Goal: Task Accomplishment & Management: Complete application form

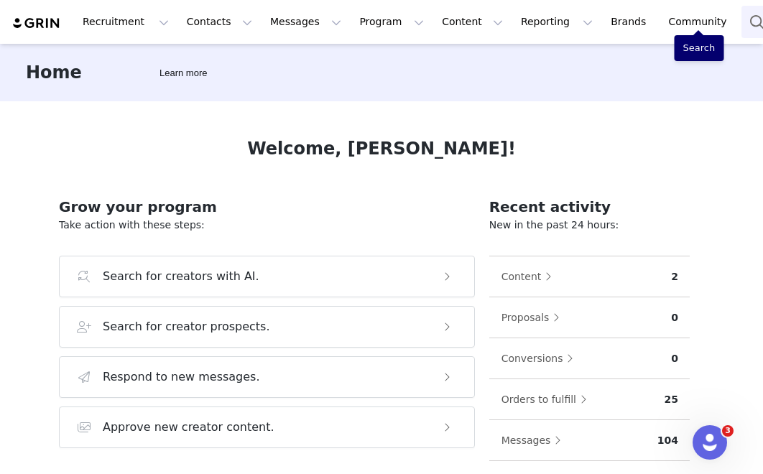
click at [629, 19] on button "Search" at bounding box center [757, 22] width 32 height 32
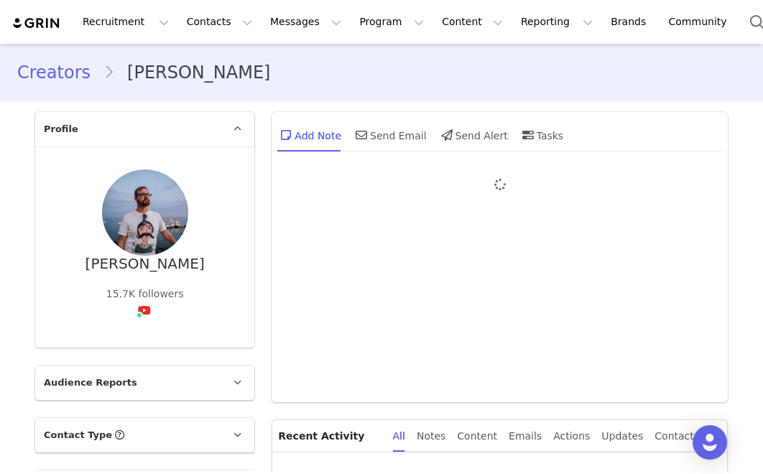
type input "+1 ([GEOGRAPHIC_DATA])"
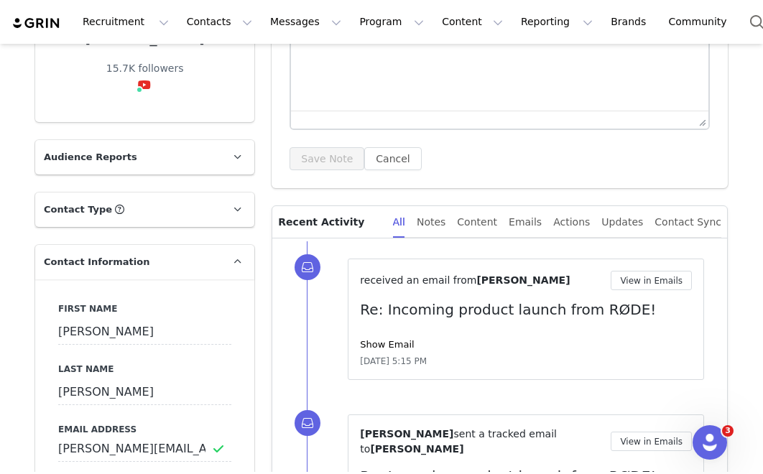
scroll to position [216, 0]
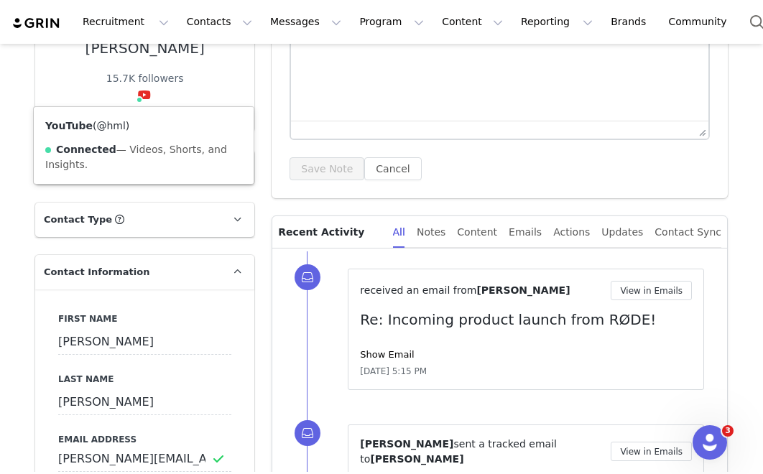
click at [114, 123] on link "@hml" at bounding box center [110, 125] width 29 height 11
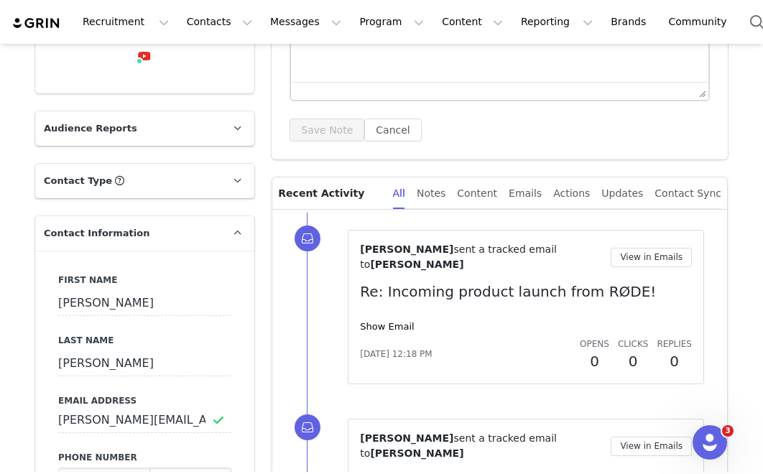
scroll to position [0, 0]
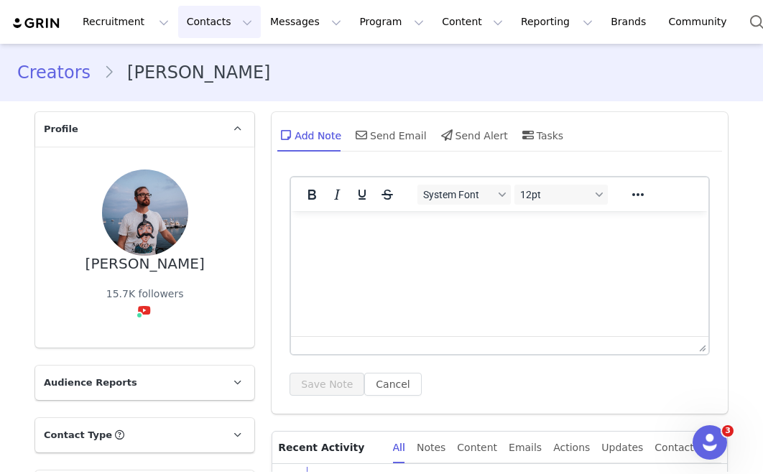
click at [211, 27] on button "Contacts Contacts" at bounding box center [219, 22] width 83 height 32
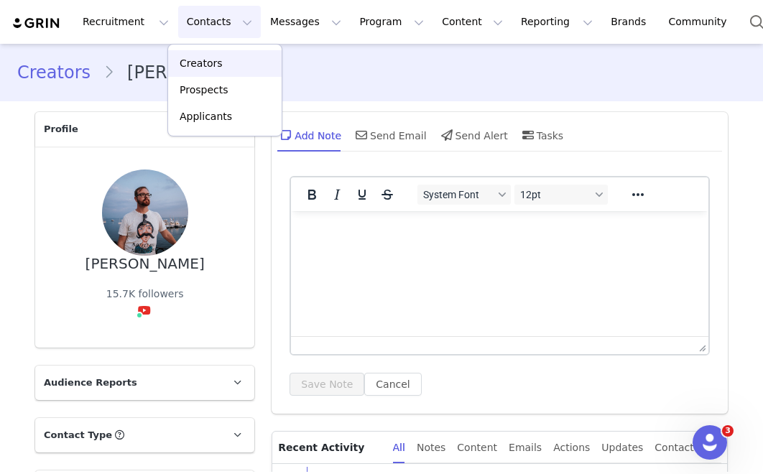
click at [205, 55] on link "Creators" at bounding box center [225, 63] width 114 height 27
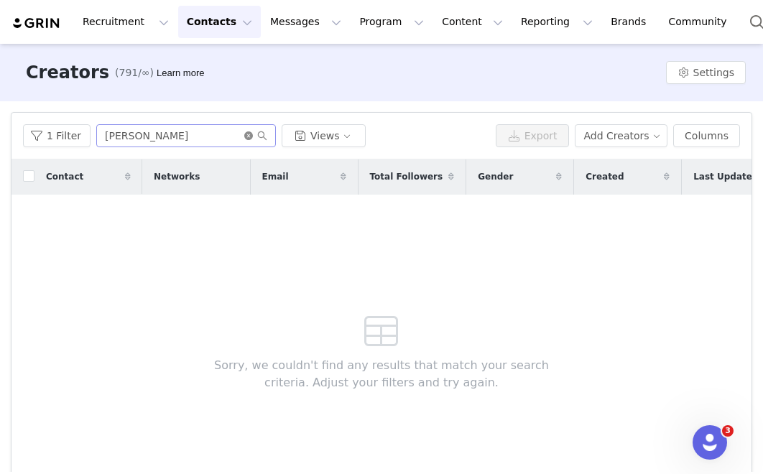
click at [244, 137] on icon "icon: close-circle" at bounding box center [248, 135] width 9 height 9
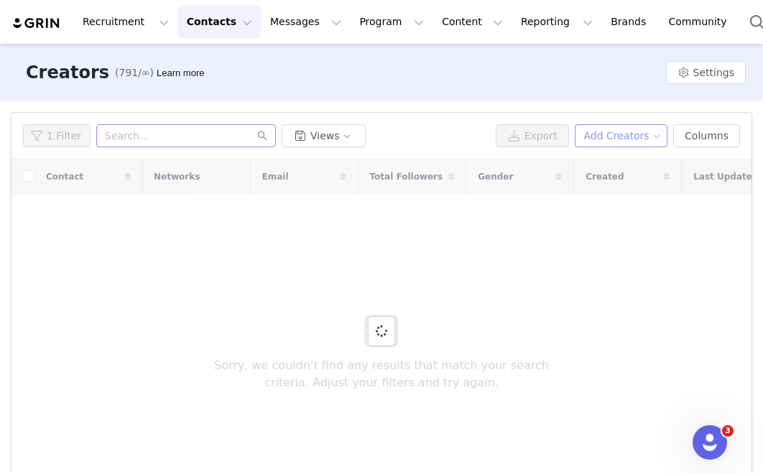
click at [648, 125] on button "Add Creators" at bounding box center [621, 135] width 93 height 23
click at [629, 164] on span "Add a Creator" at bounding box center [624, 165] width 70 height 16
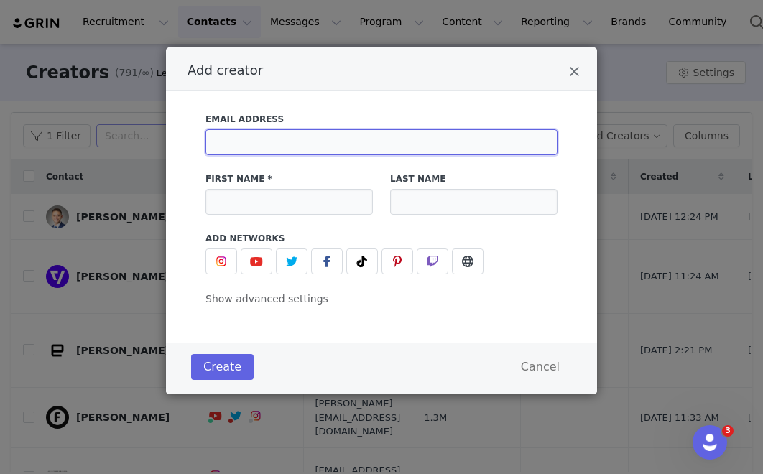
click at [281, 139] on input "Add creator" at bounding box center [381, 142] width 352 height 26
paste input "jlalier@me.com"
type input "jlalier@me.com"
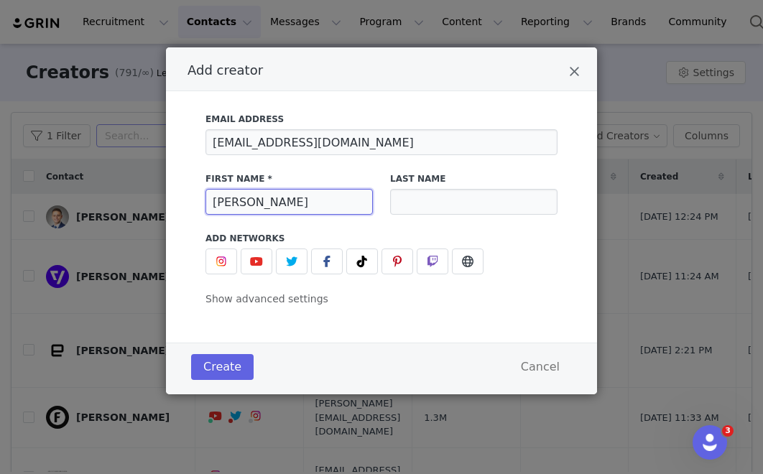
type input "Jeff"
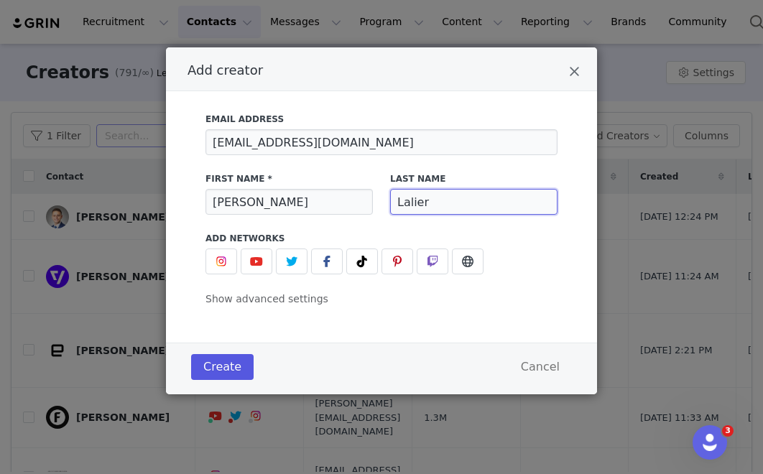
type input "Lalier"
click at [223, 364] on button "Create" at bounding box center [222, 367] width 63 height 26
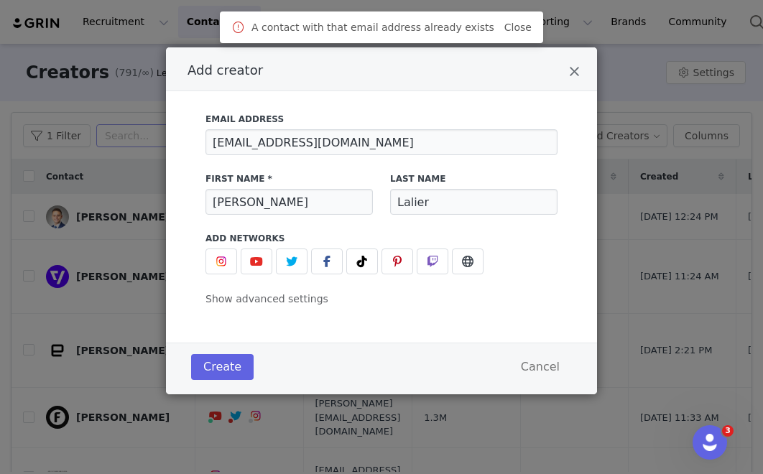
click at [121, 120] on div "Add creator Email Address jlalier@me.com First Name * Jeff Last Name Lalier Add…" at bounding box center [381, 237] width 763 height 474
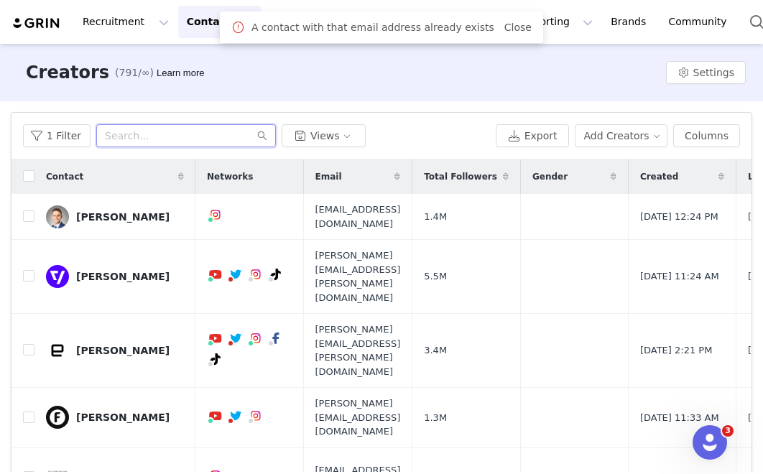
click at [210, 126] on input "text" at bounding box center [186, 135] width 180 height 23
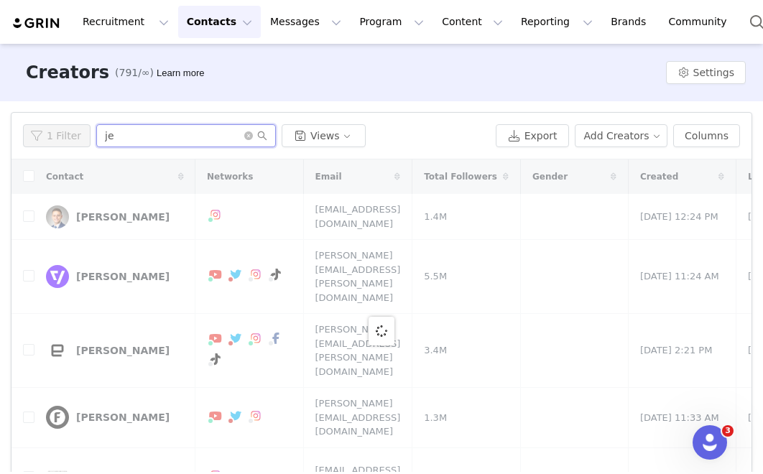
type input "j"
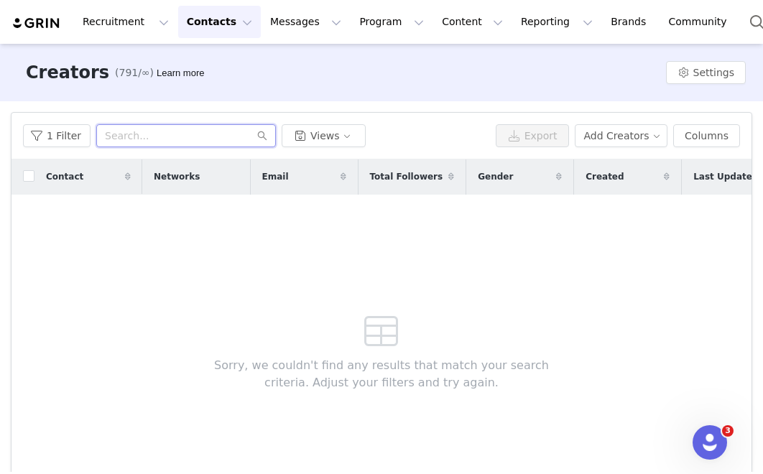
paste input "jlalier@me.com"
type input "jlalier@me.com"
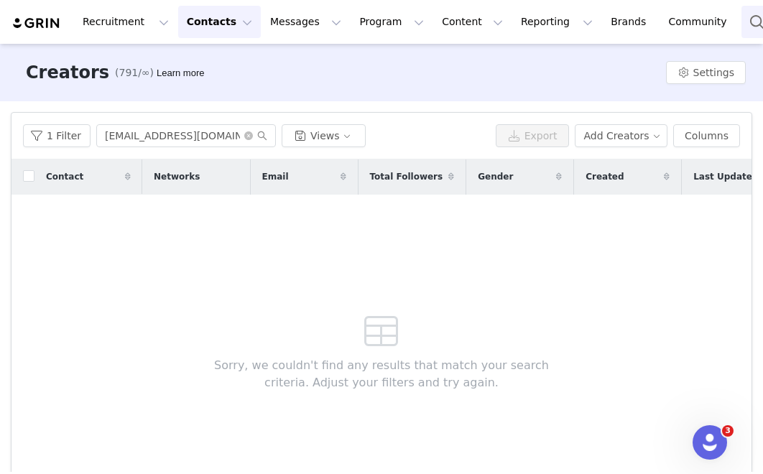
click at [741, 28] on button "Search" at bounding box center [757, 22] width 32 height 32
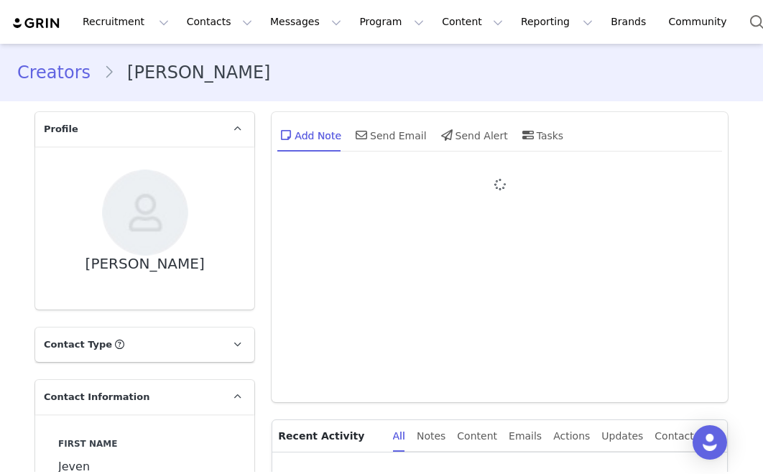
type input "+1 ([GEOGRAPHIC_DATA])"
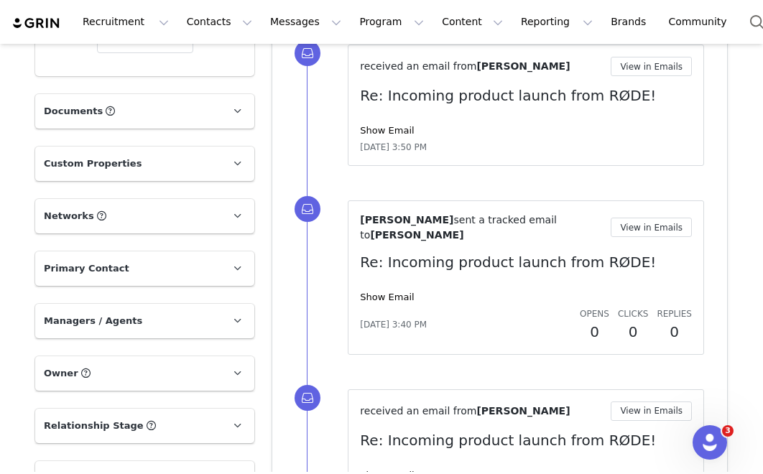
scroll to position [828, 0]
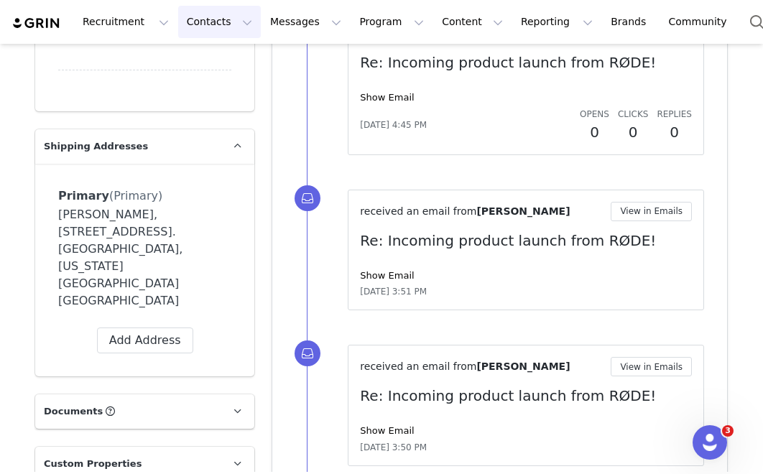
click at [225, 19] on button "Contacts Contacts" at bounding box center [219, 22] width 83 height 32
click at [211, 66] on p "Creators" at bounding box center [201, 63] width 43 height 15
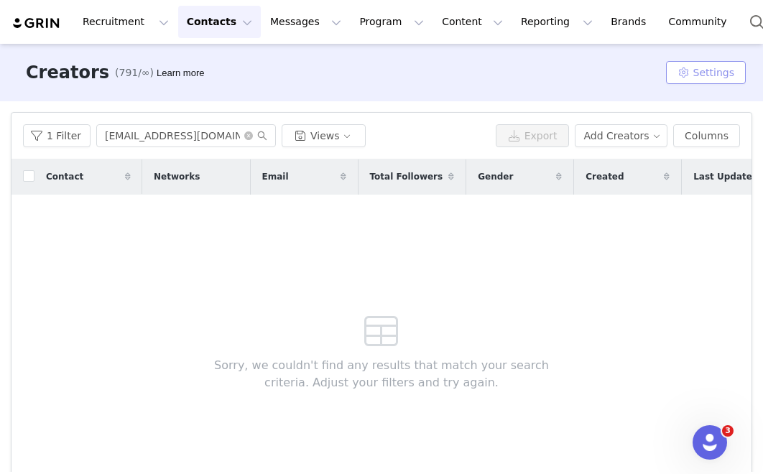
click at [703, 76] on button "Settings" at bounding box center [706, 72] width 80 height 23
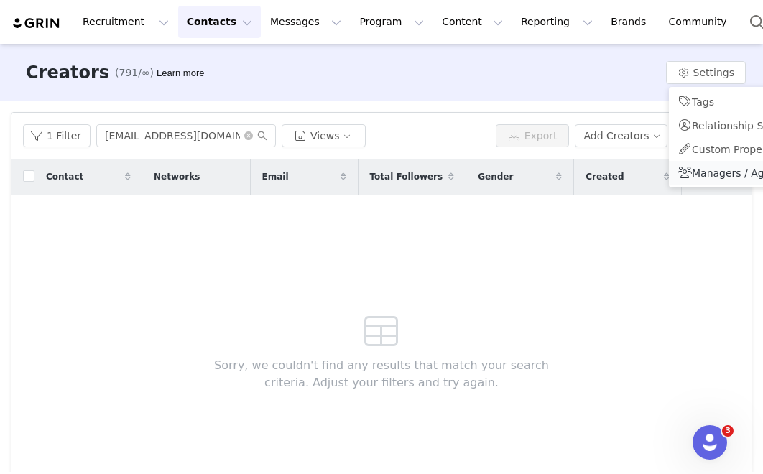
click at [693, 170] on span "Managers / Agents" at bounding box center [739, 172] width 94 height 11
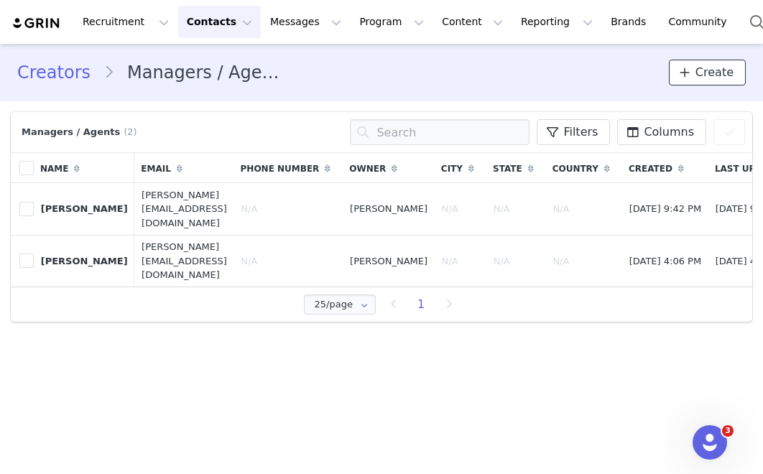
click at [718, 60] on button "Create" at bounding box center [707, 73] width 77 height 26
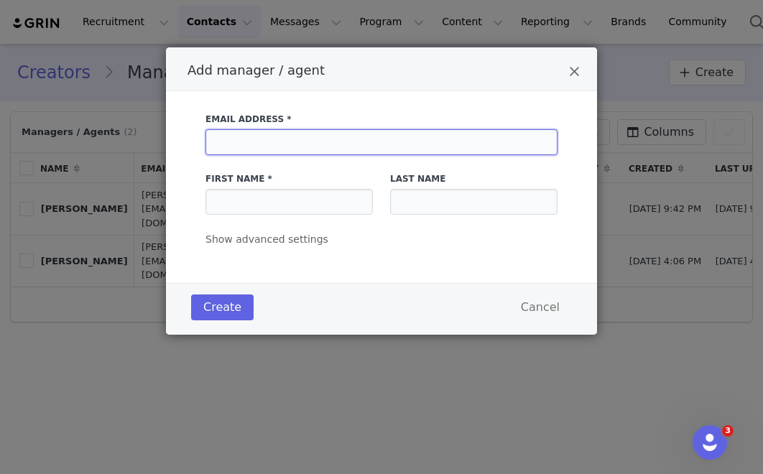
click at [452, 139] on input "Add manager / agent" at bounding box center [381, 142] width 352 height 26
paste input "jlalier@me.com"
type input "jlalier@me.com"
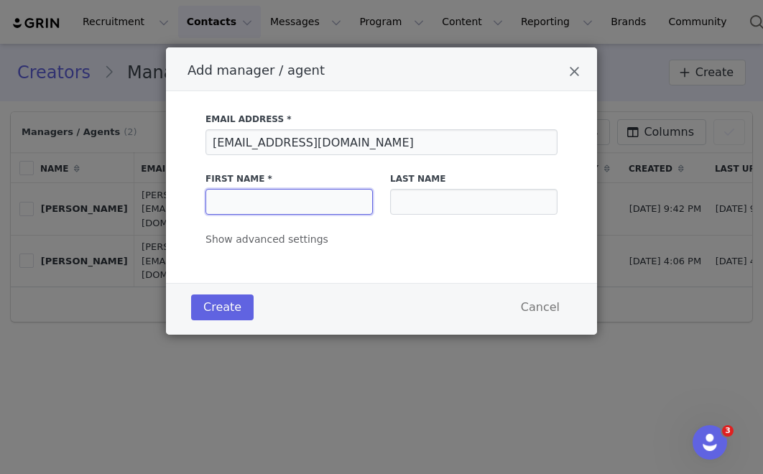
click at [295, 196] on input "Add manager / agent" at bounding box center [288, 202] width 167 height 26
type input "Jeff"
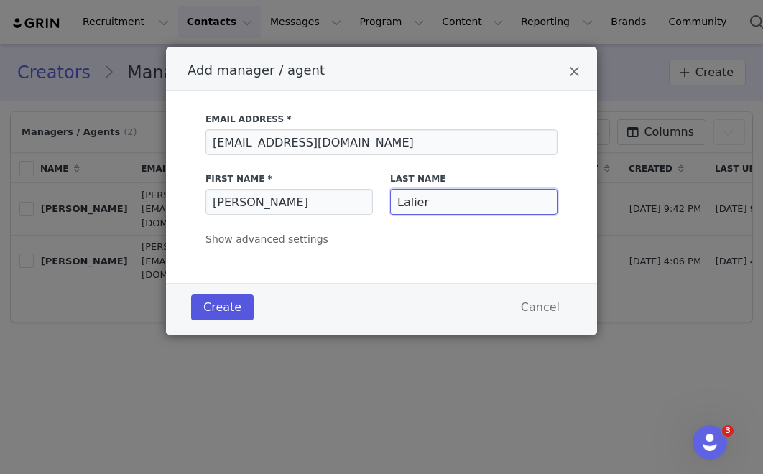
type input "Lalier"
click at [203, 308] on button "Create" at bounding box center [222, 308] width 63 height 26
click at [229, 312] on button "Create" at bounding box center [222, 308] width 63 height 26
click at [218, 302] on button "Create" at bounding box center [222, 308] width 63 height 26
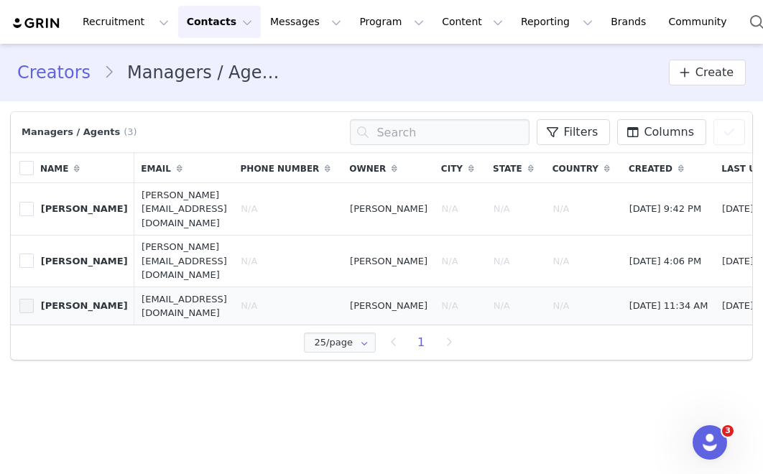
click at [23, 299] on span at bounding box center [26, 306] width 14 height 14
click at [34, 299] on input "83556c9a-432b-497b-9225-95609cdbee7d" at bounding box center [34, 299] width 0 height 0
click at [79, 300] on link "Jeff Lalier" at bounding box center [84, 305] width 87 height 11
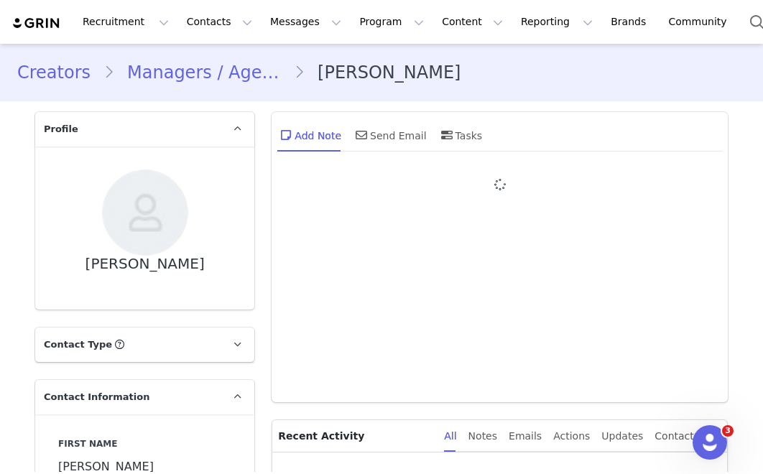
type input "+1 ([GEOGRAPHIC_DATA])"
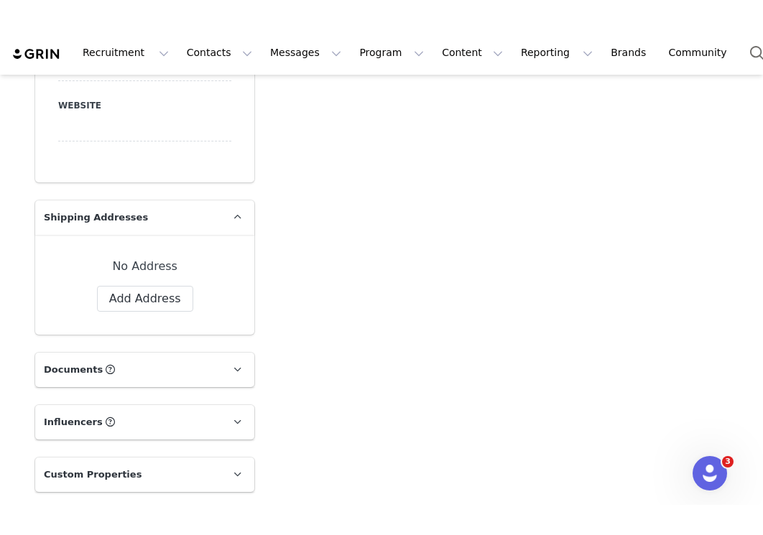
scroll to position [892, 0]
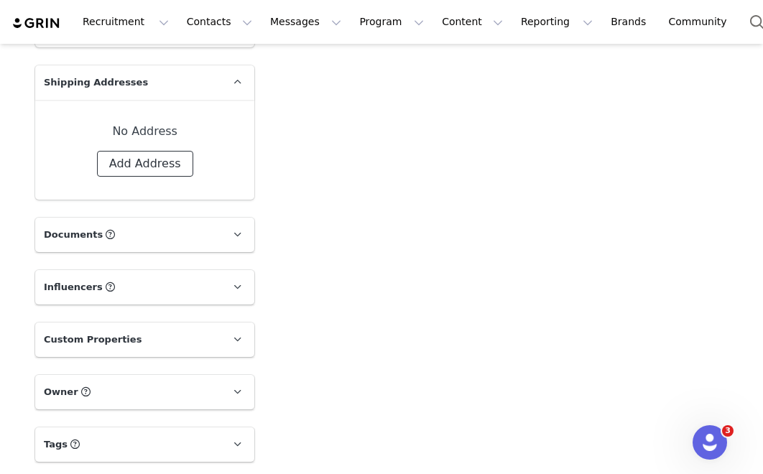
click at [160, 162] on button "Add Address" at bounding box center [145, 164] width 96 height 26
select select
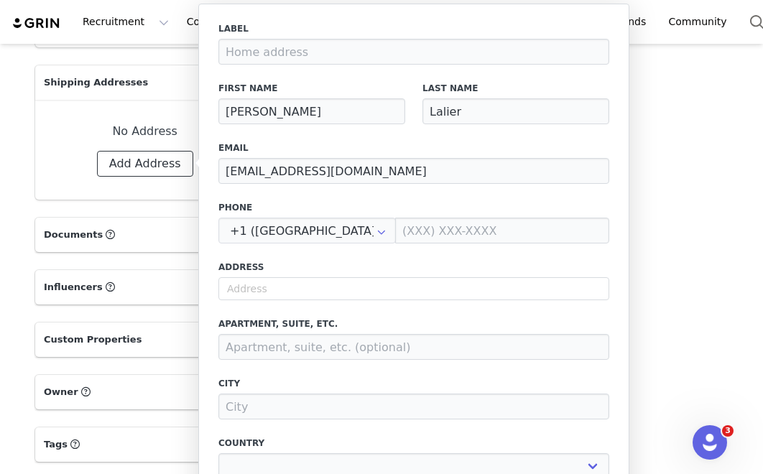
click at [160, 162] on button "Add Address" at bounding box center [145, 164] width 96 height 26
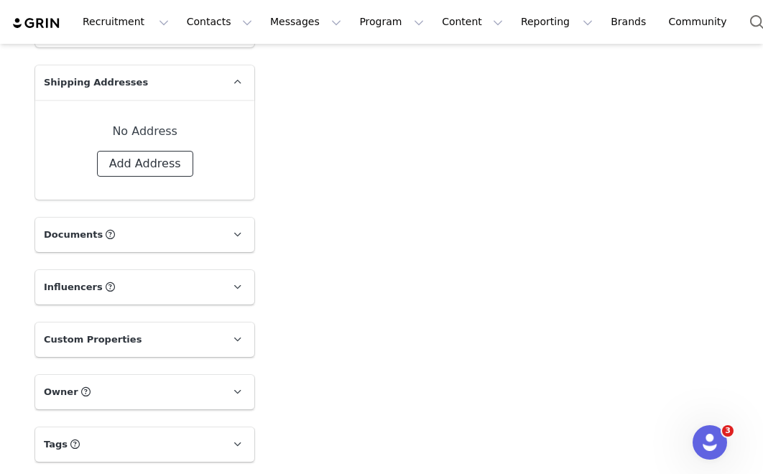
click at [160, 162] on button "Add Address" at bounding box center [145, 164] width 96 height 26
select select
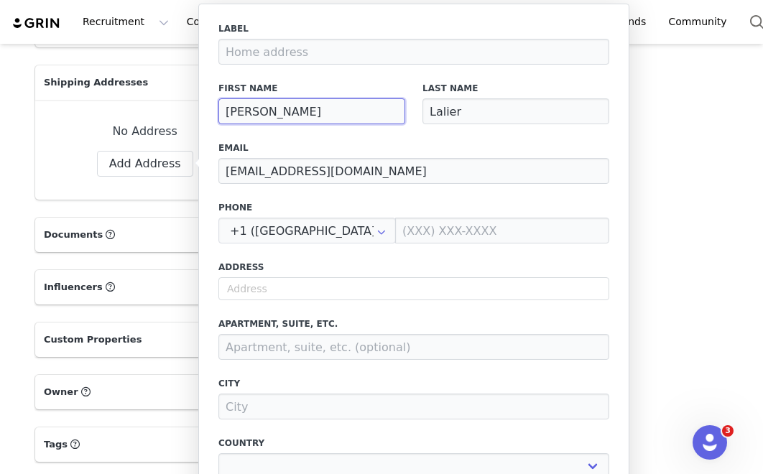
click at [277, 116] on input "Jeff" at bounding box center [311, 111] width 187 height 26
click at [265, 297] on input "text" at bounding box center [413, 288] width 391 height 23
type input "P"
select select
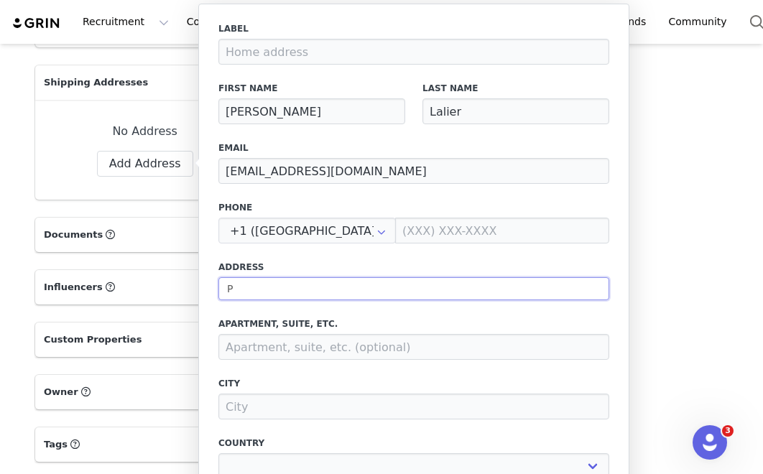
type input "Pi"
select select
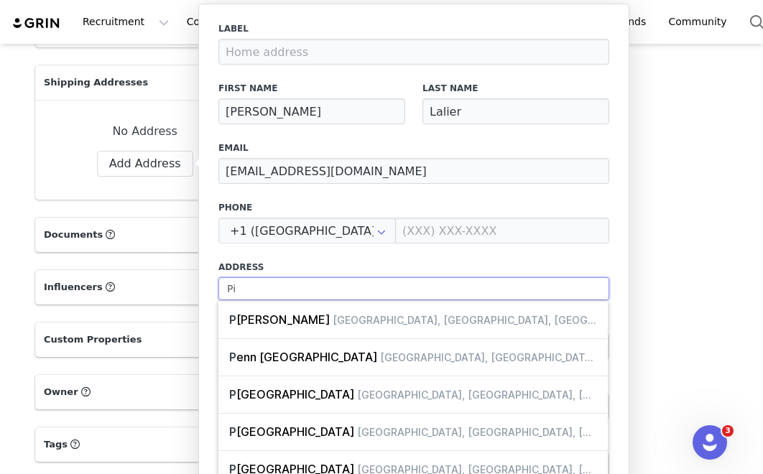
type input "Pie"
select select
type input "Pier"
select select
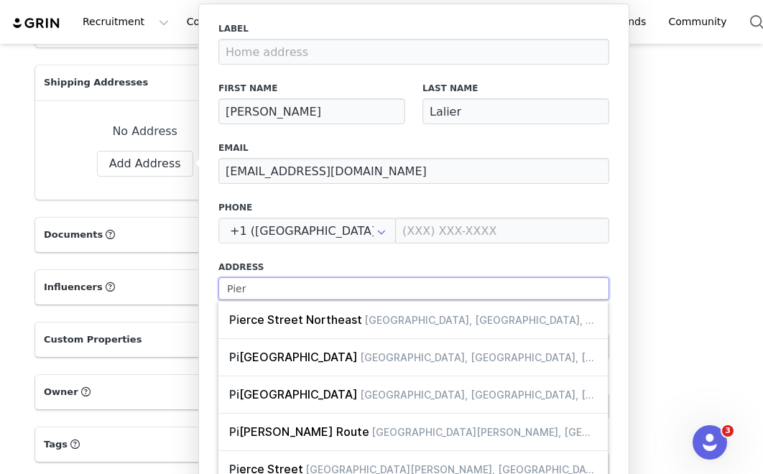
type input "Pier"
select select
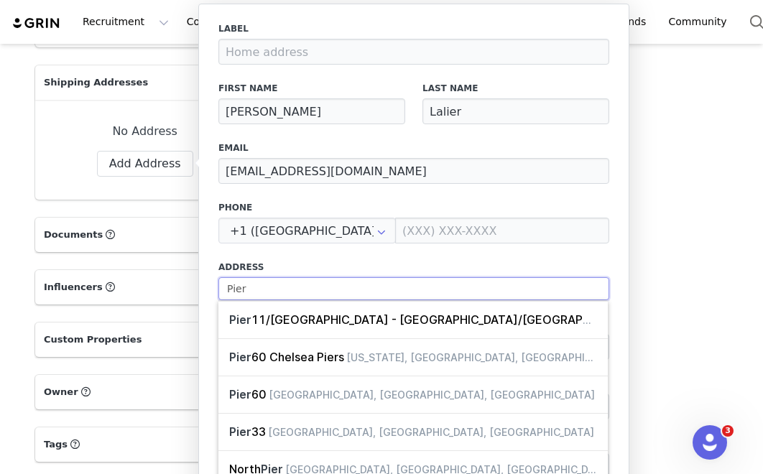
type input "Pier"
select select
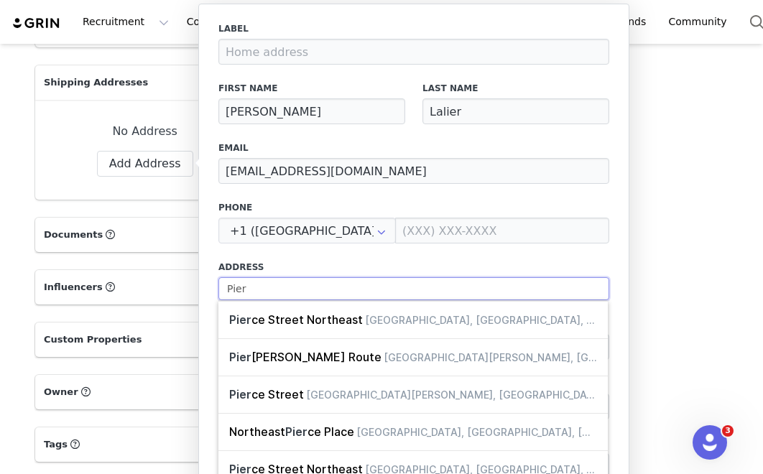
type input "Pie"
select select
type input "Pi"
select select
type input "P"
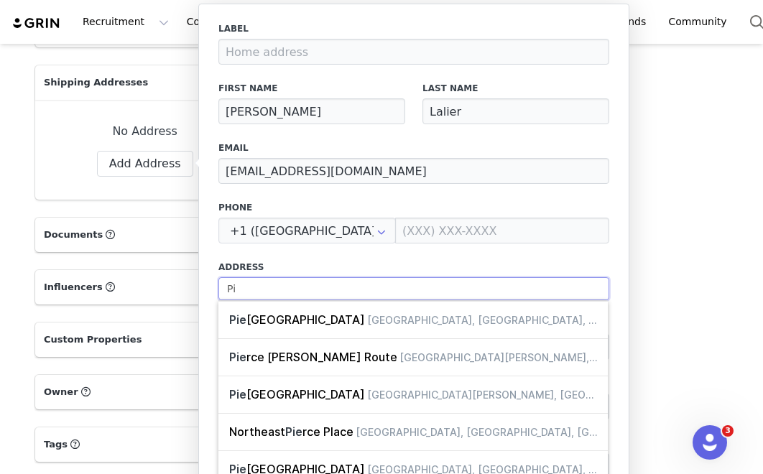
select select
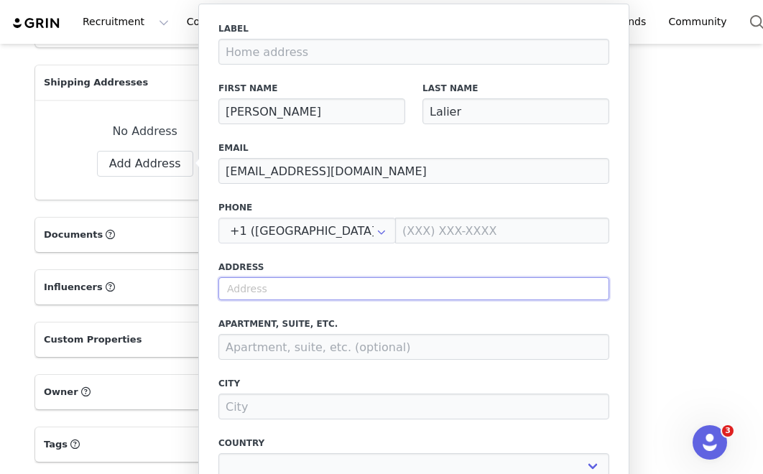
type input "1"
select select
type input "18"
select select
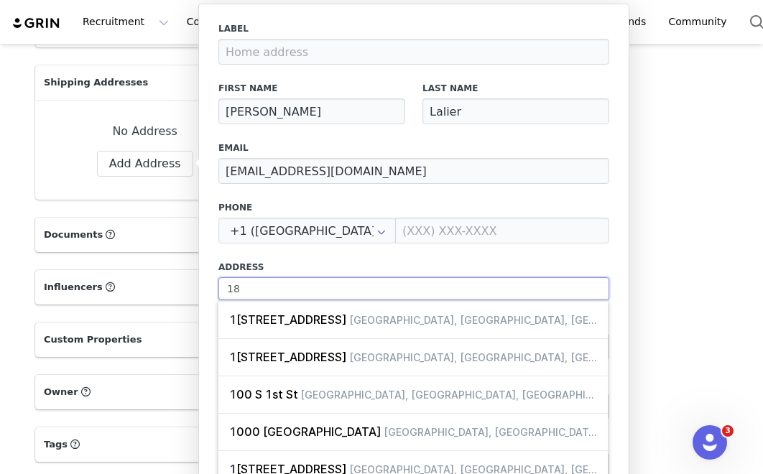
type input "182"
select select
type input "1820"
select select
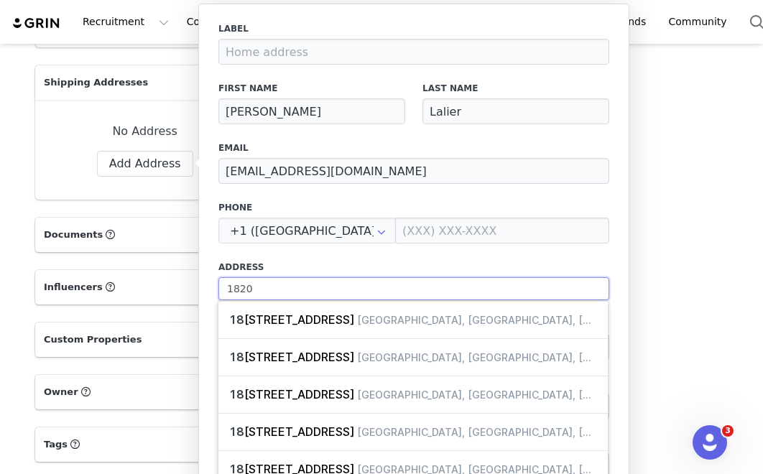
type input "1820"
select select
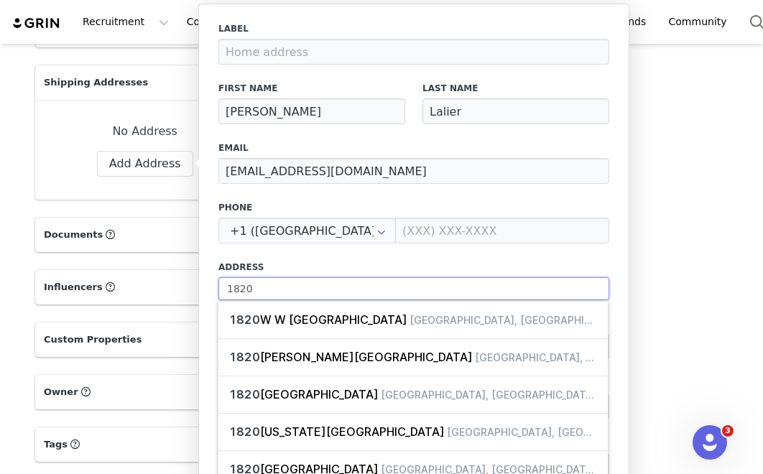
type input "1820 S"
select select
type input "1820 St"
select select
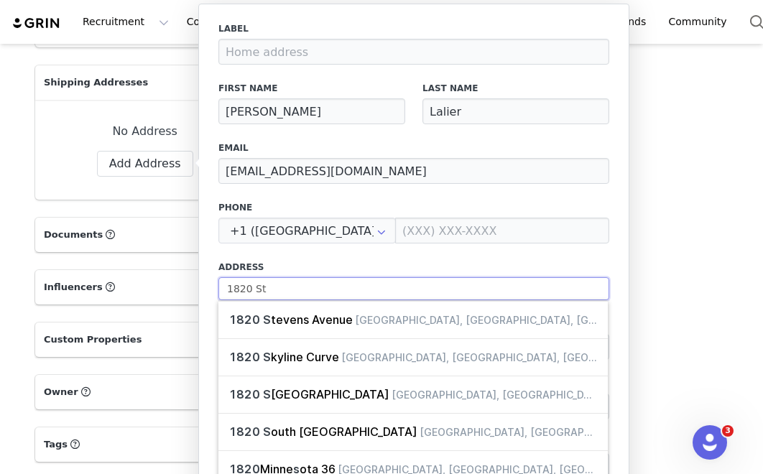
type input "1820 Sta"
select select
type input "1820 Star"
select select
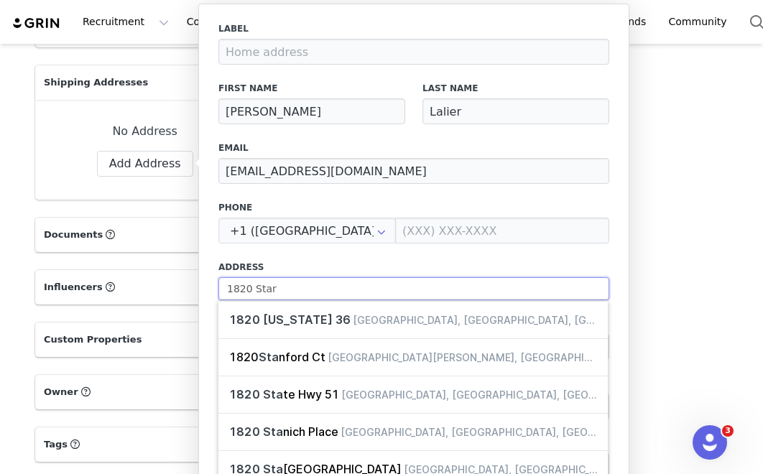
type input "1820 Starf"
select select
type input "1820 Starfi"
select select
type input "1820 Starfic"
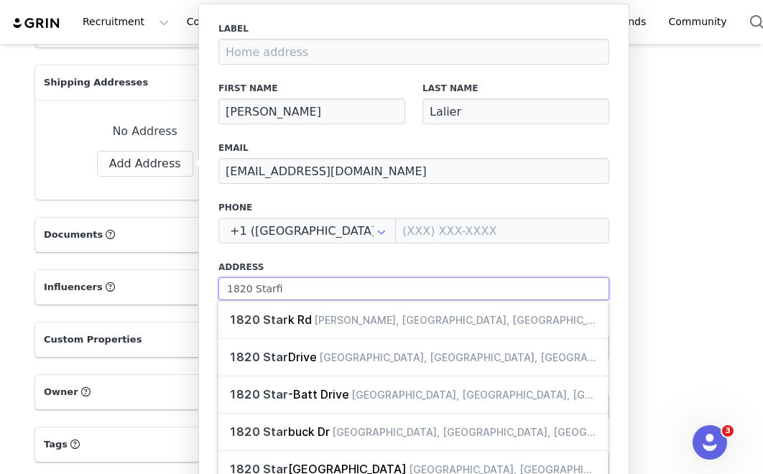
select select
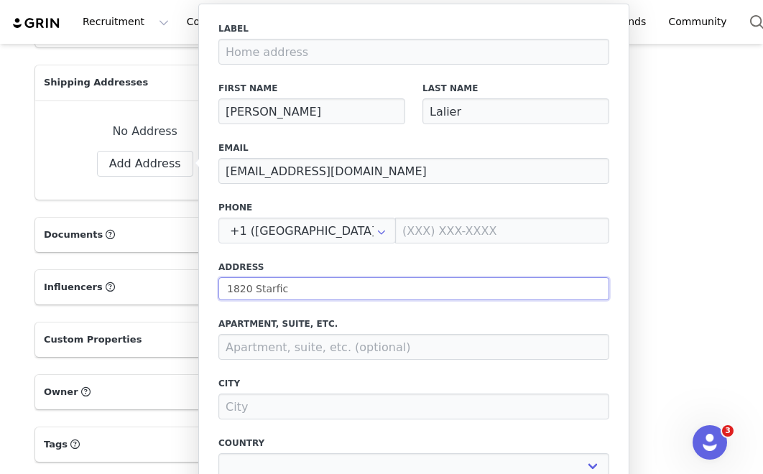
type input "1820 Starfi"
select select
type input "1820 Starfix"
select select
type input "1820 Starfix"
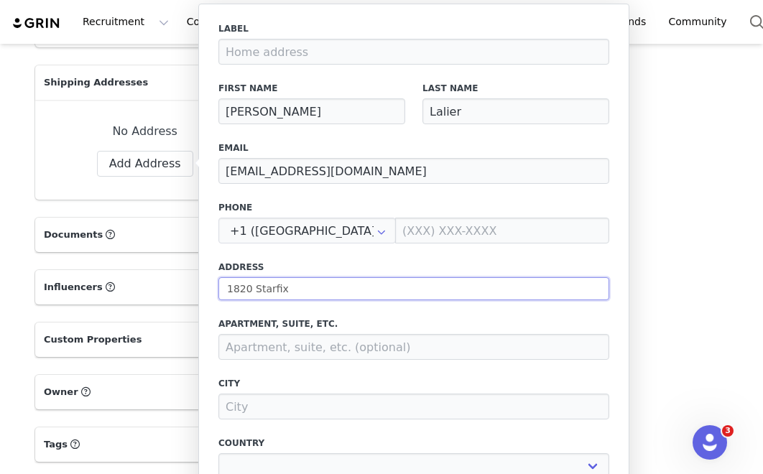
select select
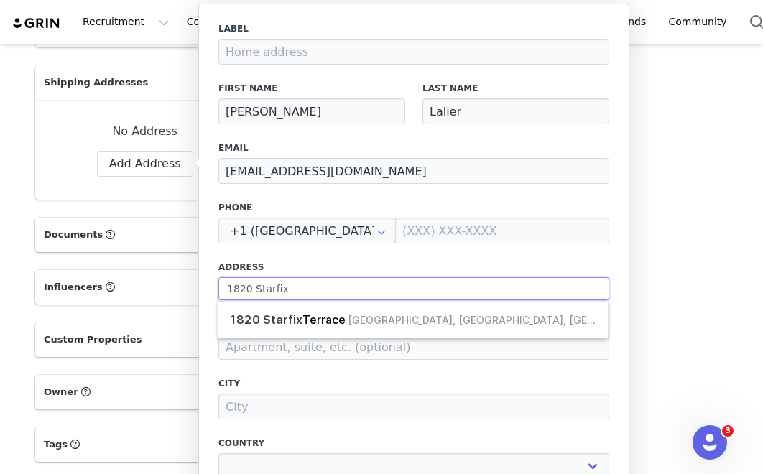
type input "1820 Starfix T"
select select
type input "1820 Starfix Te"
select select
type input "1820 Starfix Ter"
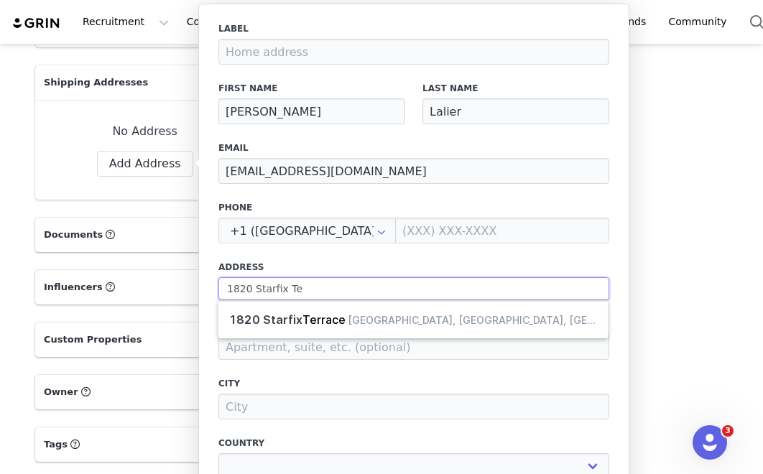
select select
type input "1820 Starfix Terr"
select select
type input "1820 Starfix Terra"
select select
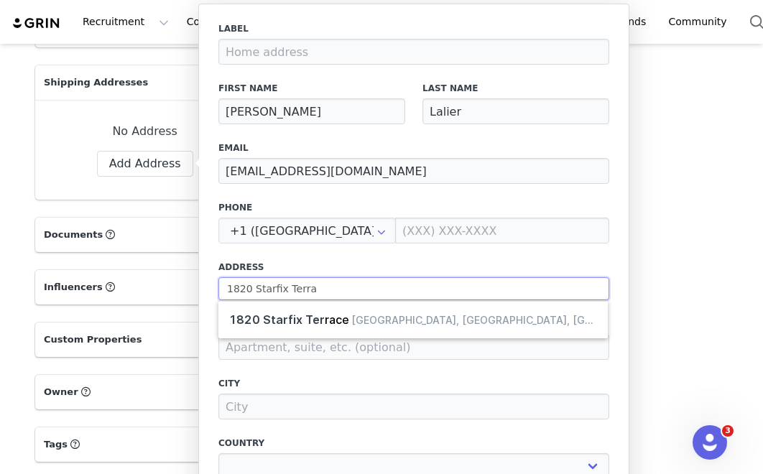
type input "1820 Starfix Terrac"
select select
type input "1820 Starfix Terrace"
select select
type input "1820 Starfix Terrace"
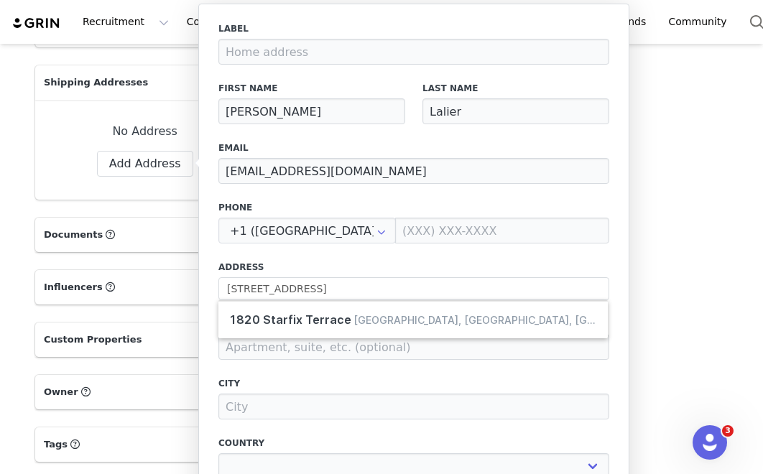
type input "Wilmington"
select select "[object Object]"
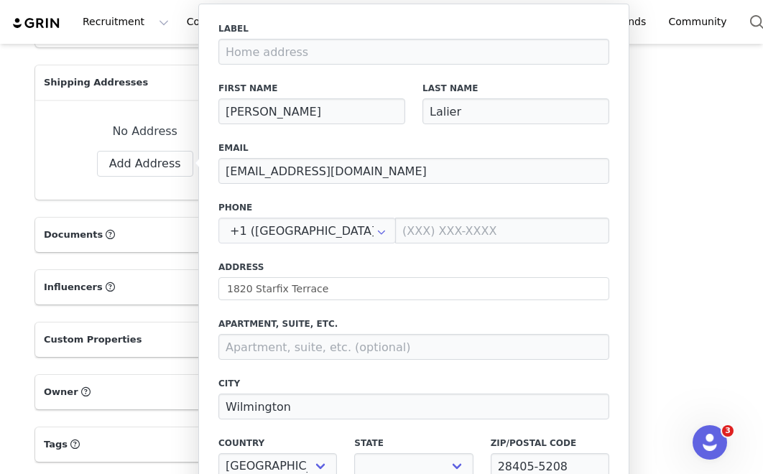
select select "[object Object]"
click at [314, 380] on label "City" at bounding box center [413, 383] width 391 height 13
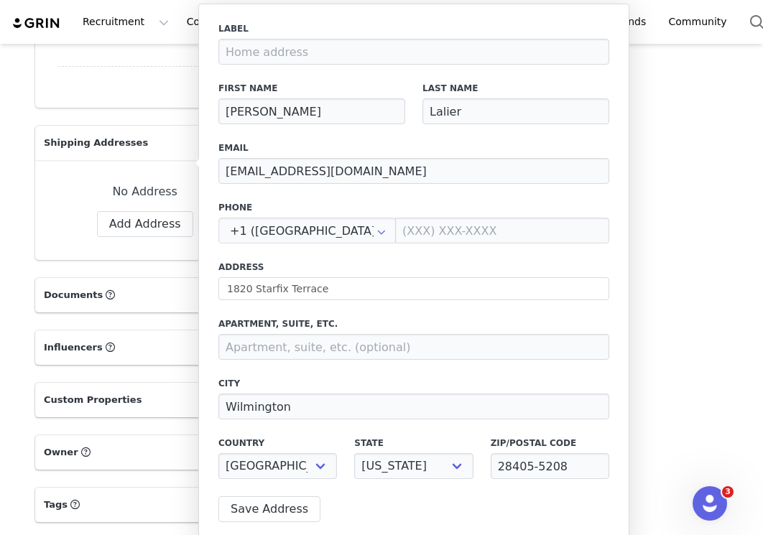
scroll to position [831, 0]
click at [297, 473] on button "Save Address" at bounding box center [269, 509] width 102 height 26
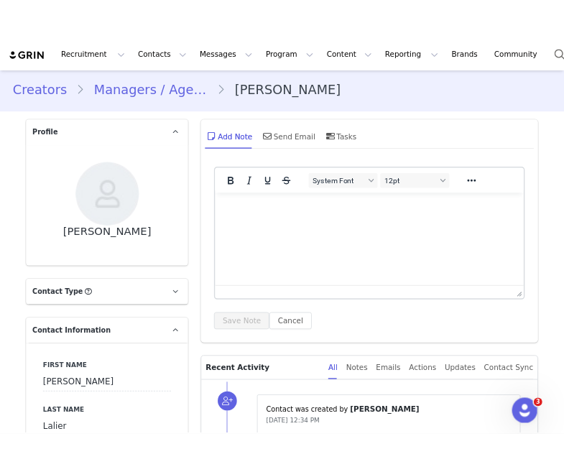
scroll to position [0, 0]
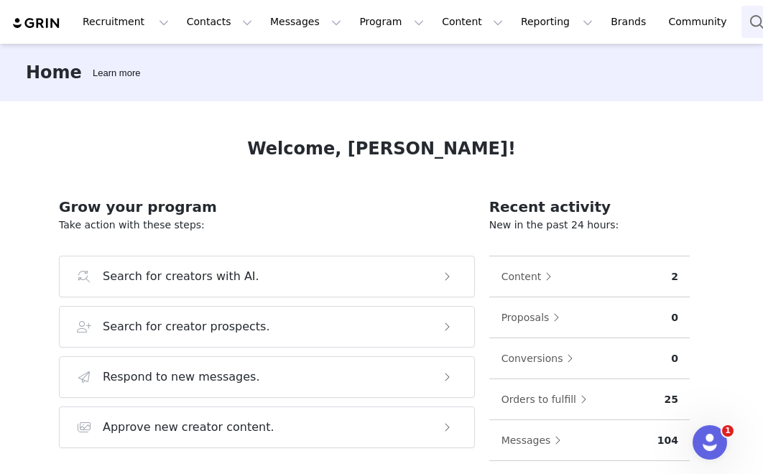
click at [741, 20] on button "Search" at bounding box center [757, 22] width 32 height 32
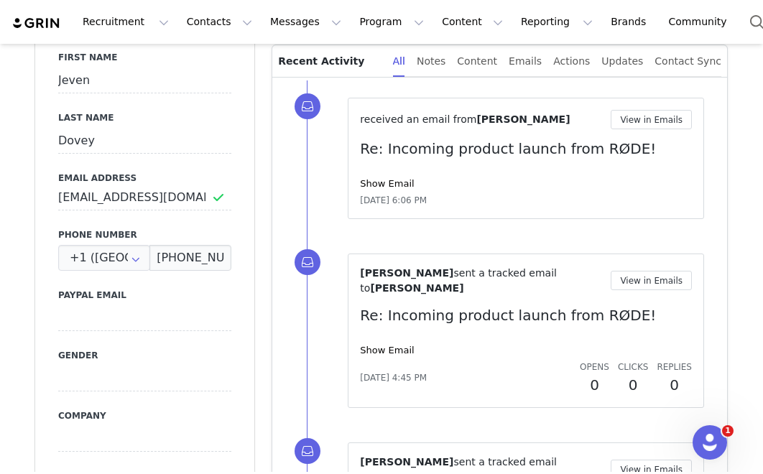
scroll to position [391, 0]
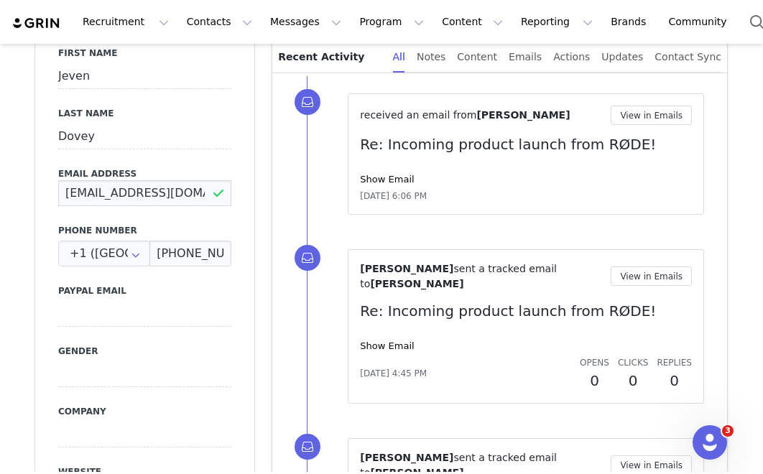
click at [116, 198] on input "jlalier@me.com" at bounding box center [144, 193] width 173 height 26
drag, startPoint x: 163, startPoint y: 198, endPoint x: -44, endPoint y: 196, distance: 206.9
click at [0, 196] on html "Recruitment Recruitment Creator Search Curated Lists Landing Pages Web Extensio…" at bounding box center [381, 237] width 763 height 474
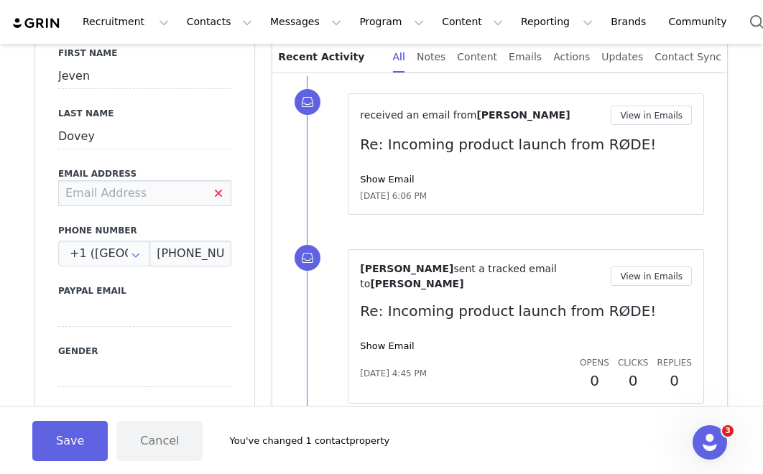
click at [129, 193] on input at bounding box center [144, 193] width 173 height 26
type input "[EMAIL_ADDRESS][DOMAIN_NAME]"
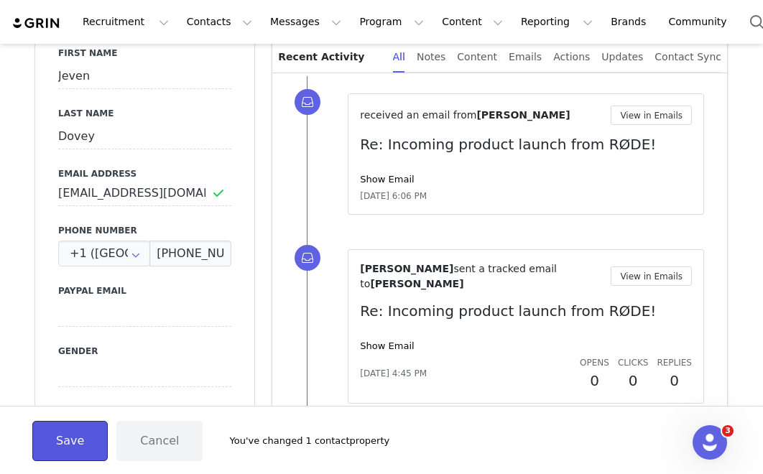
click at [68, 430] on button "Save" at bounding box center [69, 441] width 75 height 40
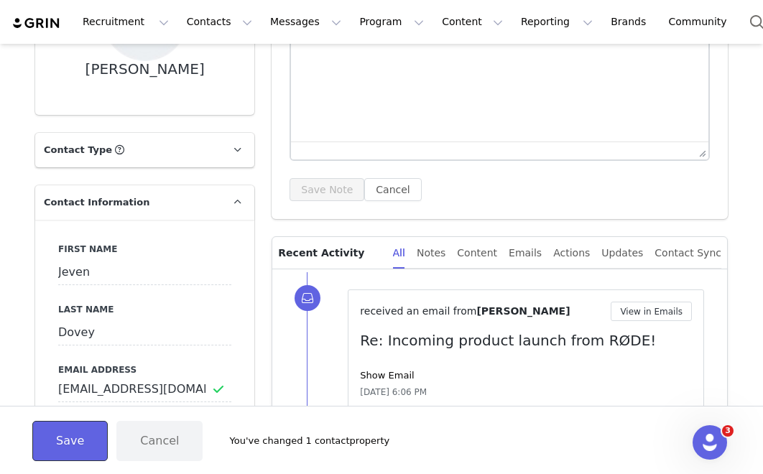
scroll to position [361, 0]
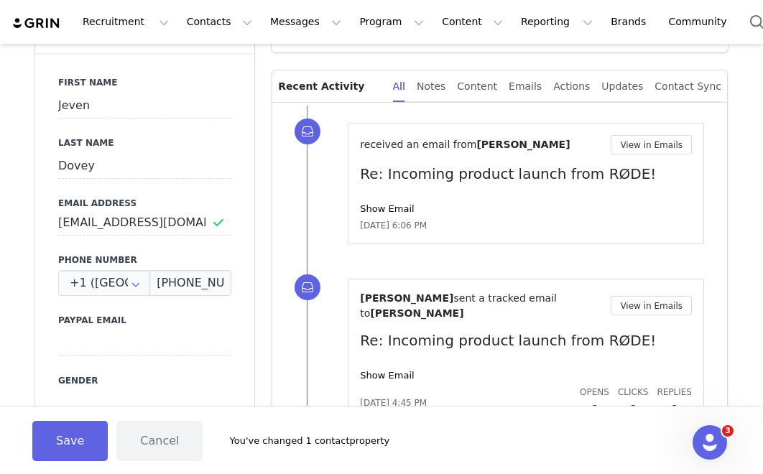
click at [53, 24] on img at bounding box center [36, 24] width 50 height 14
click at [67, 443] on button "Save" at bounding box center [69, 441] width 75 height 40
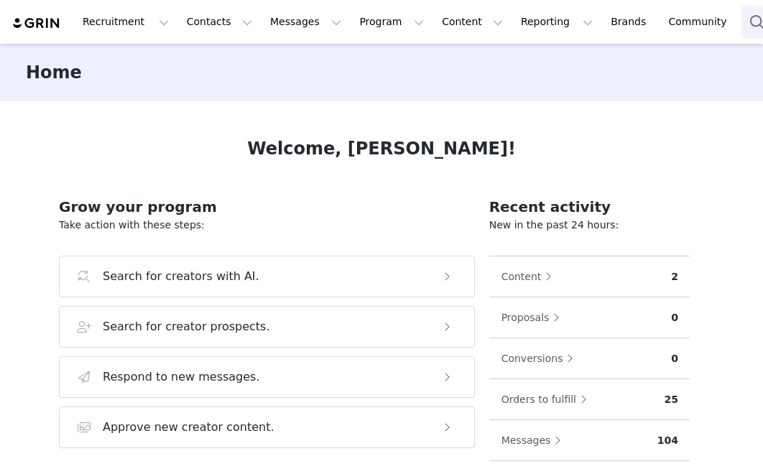
click at [741, 31] on button "Search" at bounding box center [757, 22] width 32 height 32
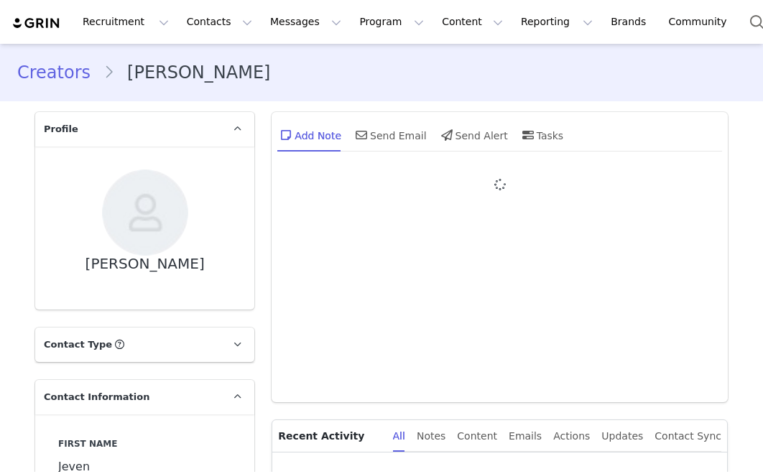
type input "+1 ([GEOGRAPHIC_DATA])"
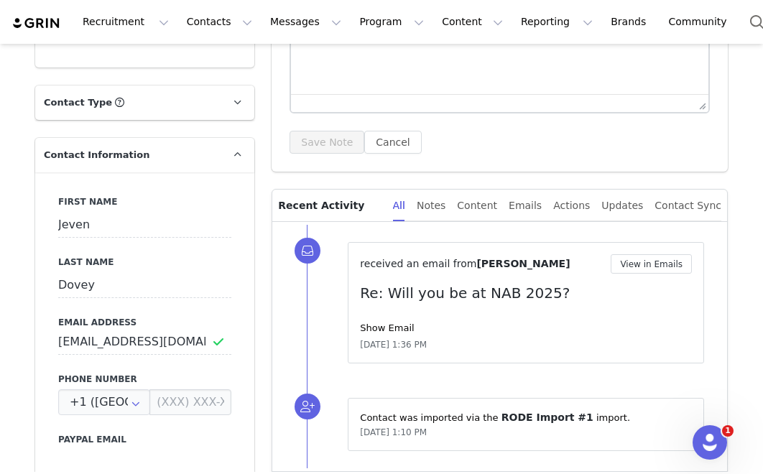
scroll to position [327, 0]
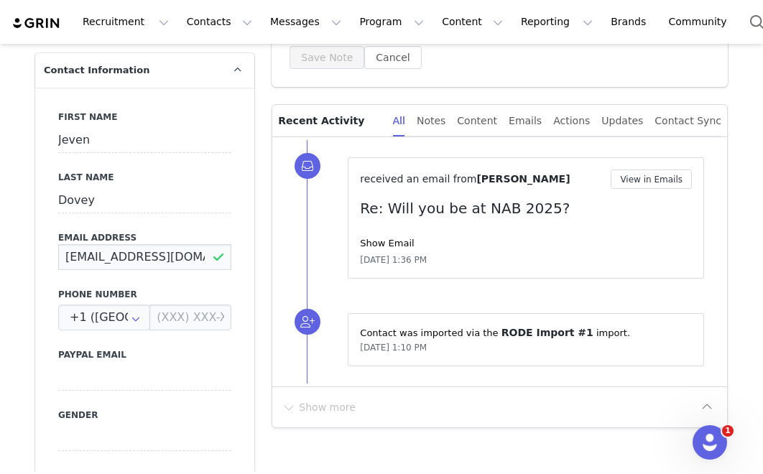
click at [149, 264] on input "[EMAIL_ADDRESS][DOMAIN_NAME]" at bounding box center [144, 257] width 173 height 26
click at [160, 256] on input "[EMAIL_ADDRESS][DOMAIN_NAME]" at bounding box center [144, 257] width 173 height 26
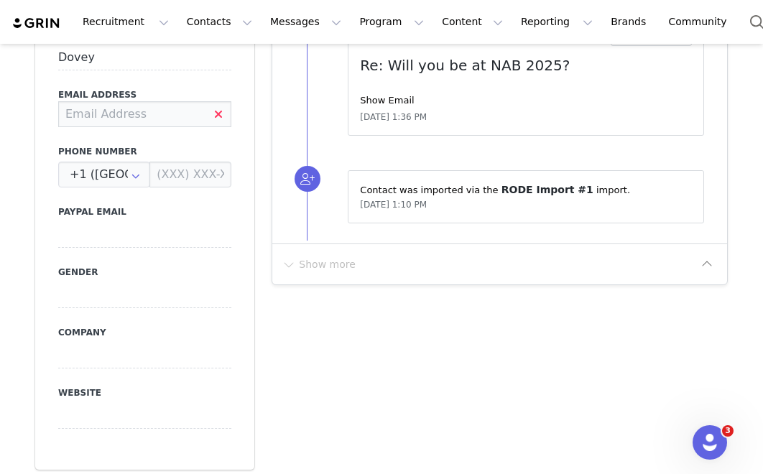
scroll to position [0, 0]
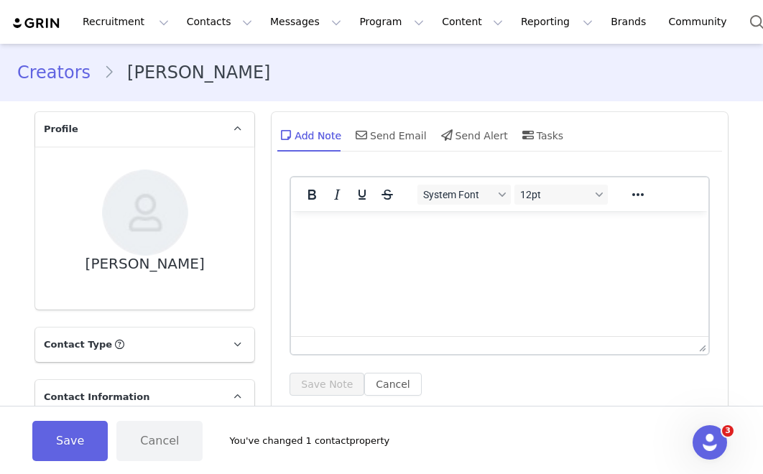
click at [78, 442] on button "Save" at bounding box center [69, 441] width 75 height 40
